Goal: Information Seeking & Learning: Learn about a topic

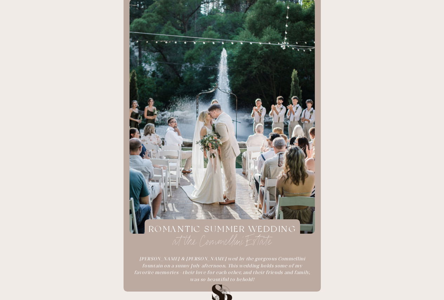
scroll to position [912, 0]
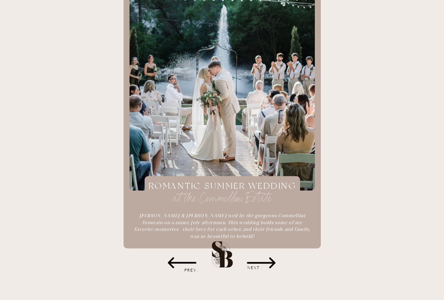
click at [266, 265] on h3 "NEXT" at bounding box center [254, 267] width 42 height 7
click at [256, 261] on icon at bounding box center [260, 262] width 35 height 35
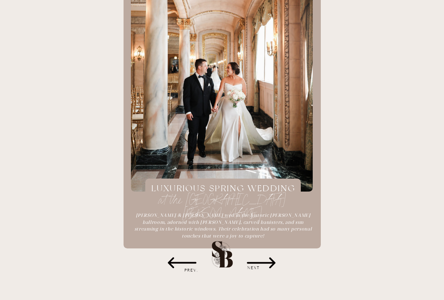
click at [255, 261] on icon at bounding box center [260, 262] width 35 height 35
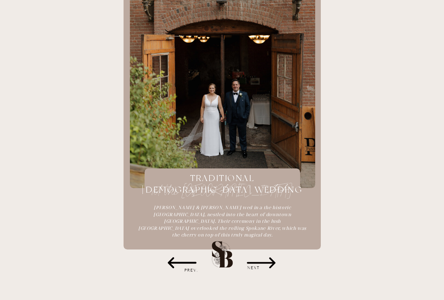
click at [255, 261] on icon at bounding box center [260, 262] width 35 height 35
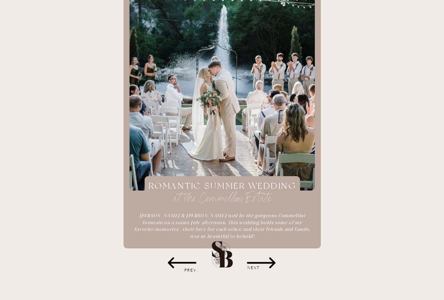
click at [255, 261] on icon at bounding box center [260, 262] width 35 height 35
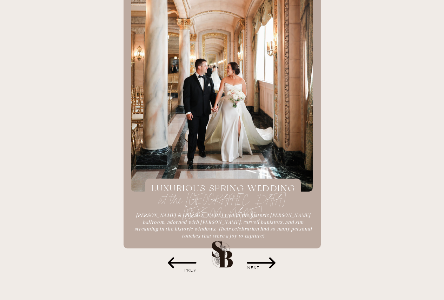
click at [184, 262] on icon at bounding box center [182, 262] width 28 height 11
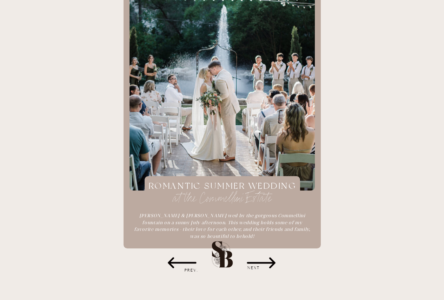
click at [214, 191] on h1 "at the Commellini Estate" at bounding box center [222, 198] width 162 height 14
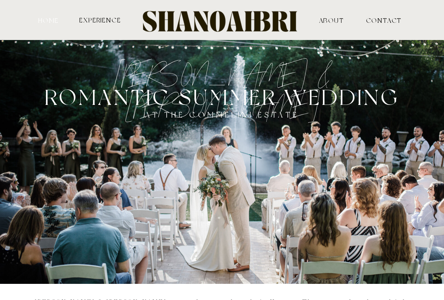
click at [49, 19] on nav "HOME" at bounding box center [48, 20] width 23 height 6
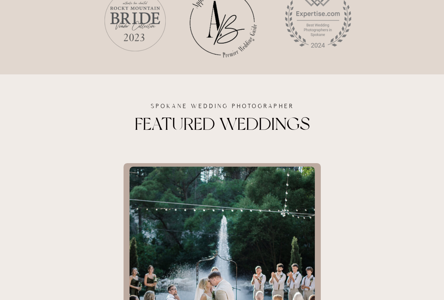
scroll to position [877, 0]
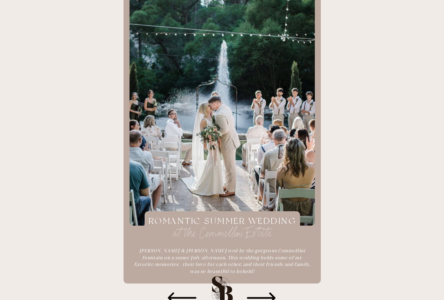
click at [264, 296] on icon at bounding box center [260, 297] width 35 height 35
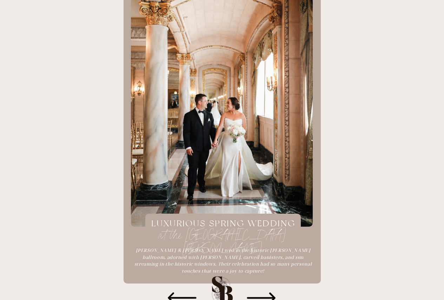
click at [264, 296] on icon at bounding box center [260, 297] width 35 height 35
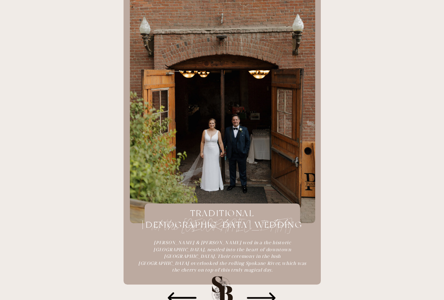
click at [241, 219] on h1 "at the Chateau Rive" at bounding box center [222, 226] width 162 height 14
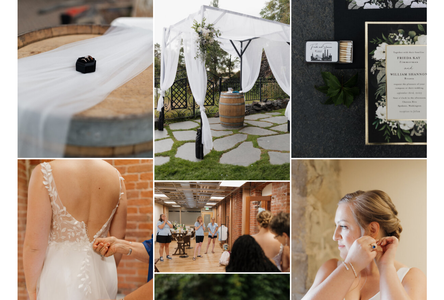
scroll to position [386, 0]
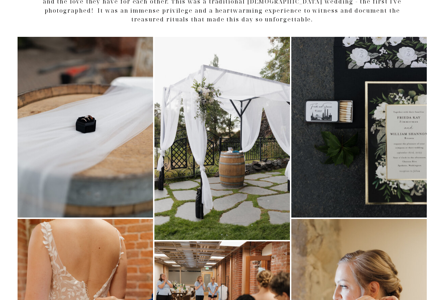
click at [400, 173] on img at bounding box center [358, 127] width 135 height 181
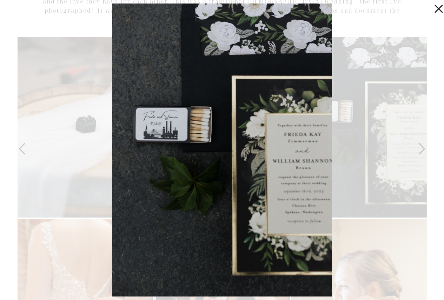
click at [376, 70] on div at bounding box center [222, 150] width 444 height 300
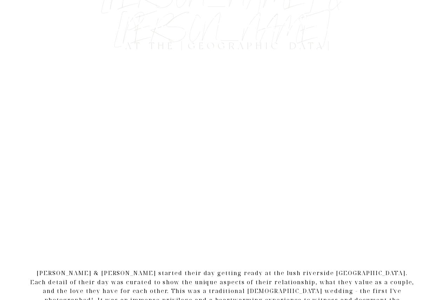
scroll to position [0, 0]
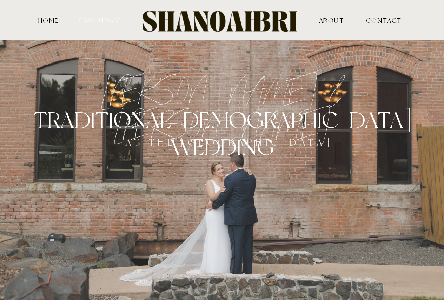
click at [92, 19] on nav "experience" at bounding box center [100, 19] width 43 height 7
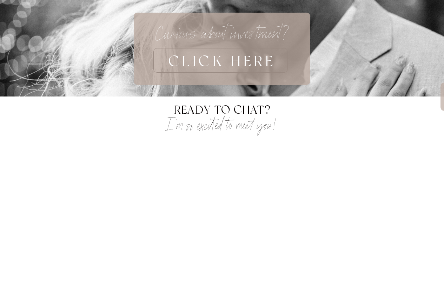
scroll to position [2139, 0]
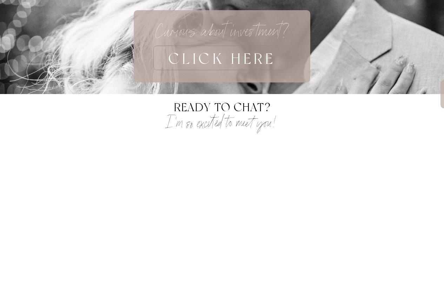
click at [255, 60] on h3 "CLICK HERE" at bounding box center [222, 58] width 222 height 25
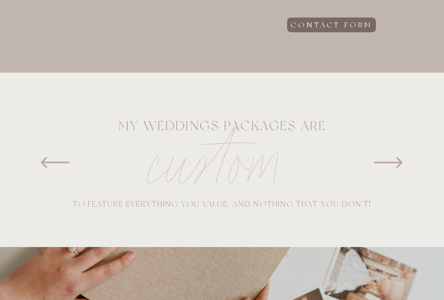
scroll to position [351, 0]
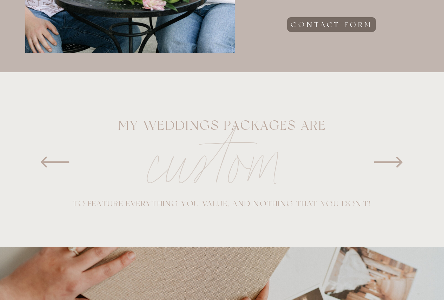
click at [388, 161] on icon at bounding box center [388, 162] width 28 height 11
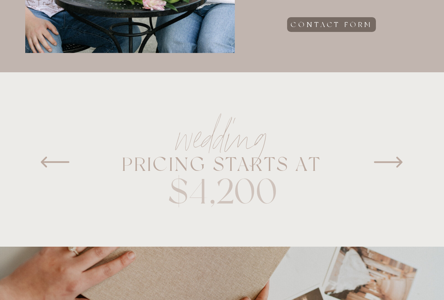
click at [388, 161] on icon at bounding box center [388, 162] width 28 height 11
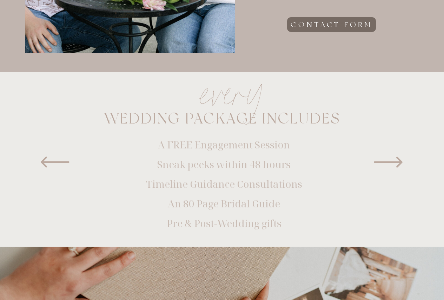
click at [388, 161] on icon at bounding box center [388, 162] width 28 height 11
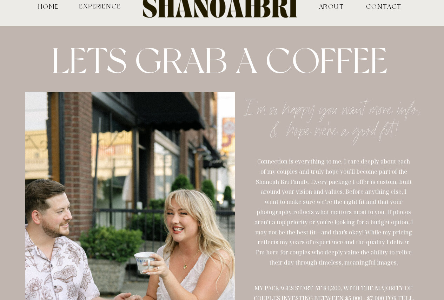
scroll to position [0, 0]
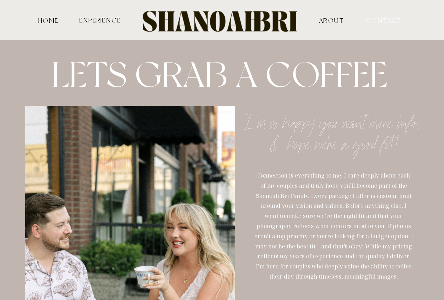
click at [384, 22] on nav "contact" at bounding box center [378, 20] width 24 height 6
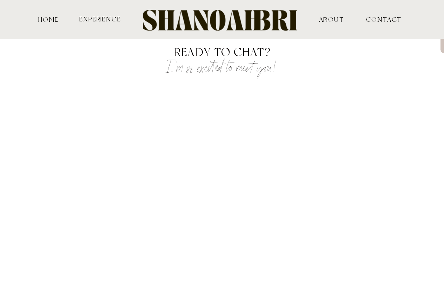
click at [43, 20] on nav "HOME" at bounding box center [48, 19] width 23 height 6
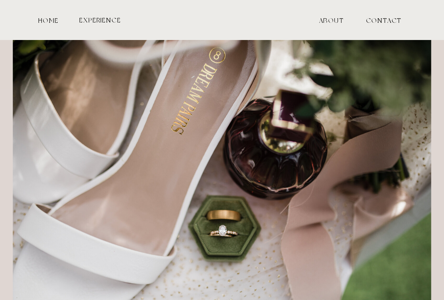
scroll to position [912, 0]
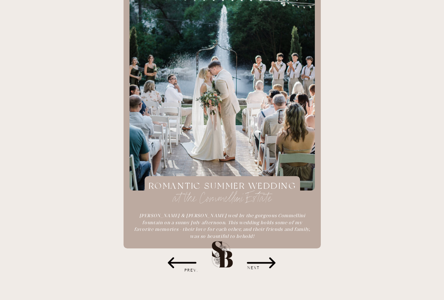
click at [214, 191] on h1 "at the Commellini Estate" at bounding box center [222, 198] width 162 height 14
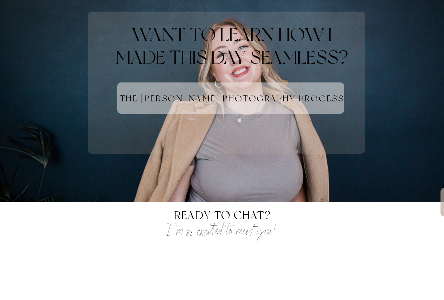
scroll to position [3577, 0]
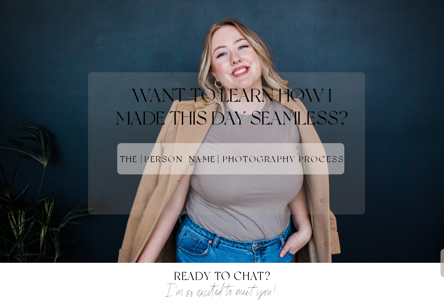
click at [223, 154] on h1 "the shanoah bri photography process" at bounding box center [232, 164] width 316 height 21
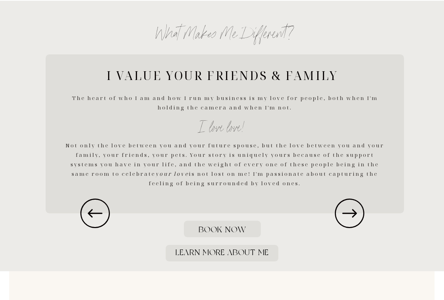
scroll to position [1017, 0]
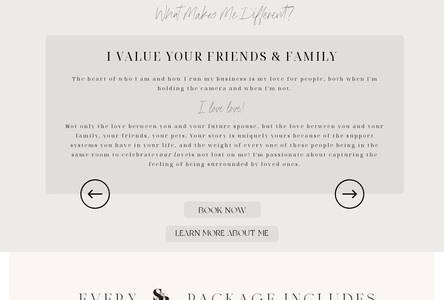
click at [349, 197] on icon at bounding box center [349, 193] width 35 height 35
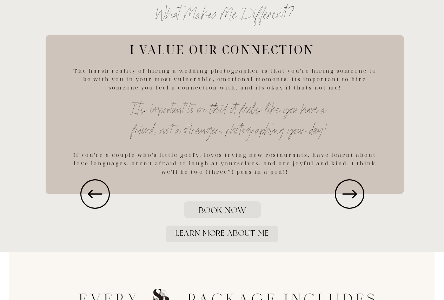
click at [349, 197] on icon at bounding box center [349, 193] width 35 height 35
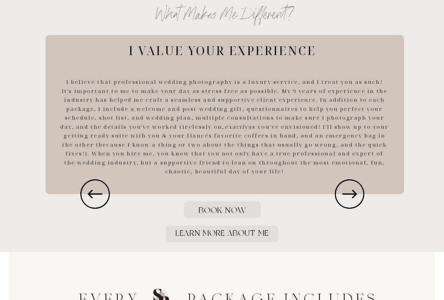
click at [350, 196] on icon at bounding box center [349, 193] width 35 height 35
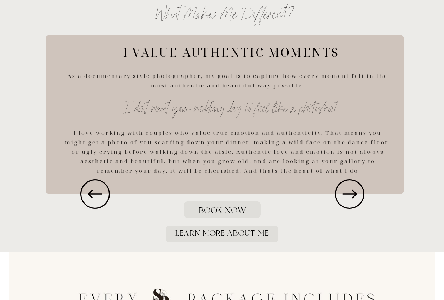
click at [350, 193] on icon at bounding box center [349, 193] width 35 height 35
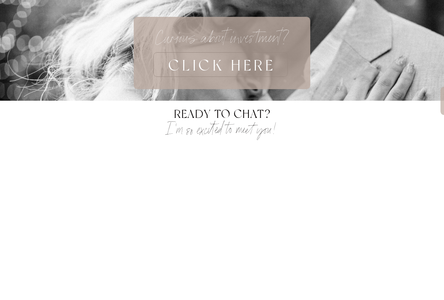
scroll to position [2174, 0]
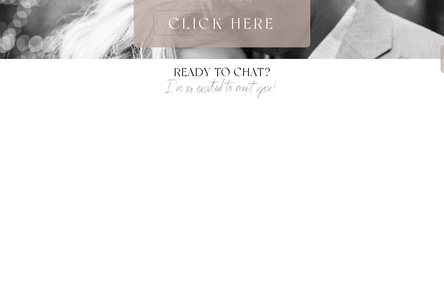
click at [237, 30] on h3 "CLICK HERE" at bounding box center [222, 23] width 222 height 25
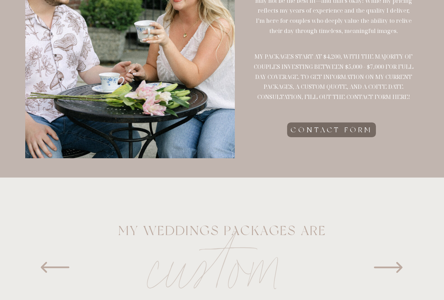
scroll to position [386, 0]
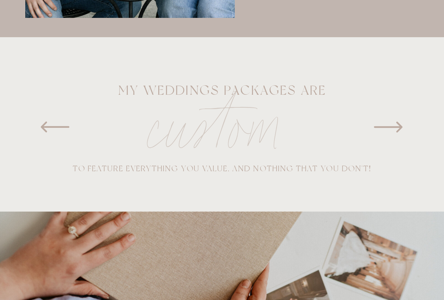
click at [386, 135] on icon at bounding box center [387, 126] width 35 height 35
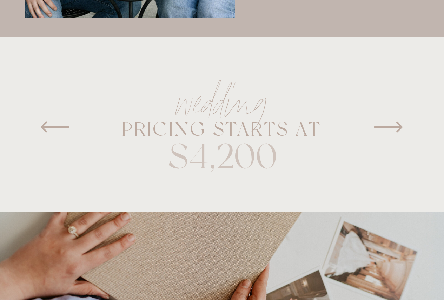
click at [388, 125] on icon at bounding box center [387, 126] width 35 height 35
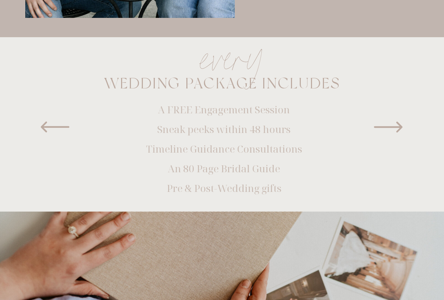
click at [388, 125] on icon at bounding box center [387, 126] width 35 height 35
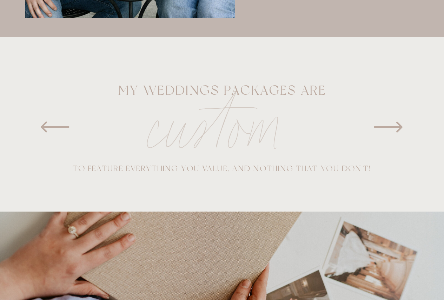
click at [388, 125] on icon at bounding box center [387, 126] width 35 height 35
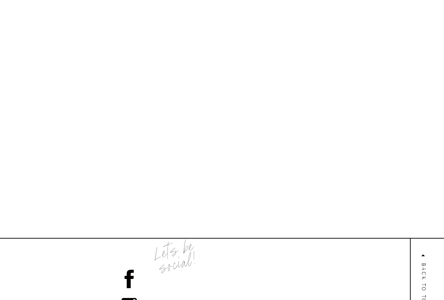
scroll to position [1164, 0]
